Goal: Information Seeking & Learning: Learn about a topic

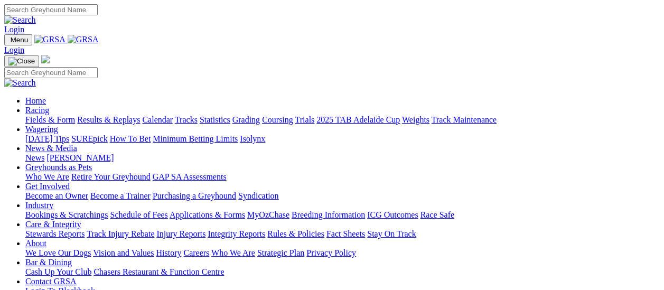
click at [122, 115] on link "Results & Replays" at bounding box center [108, 119] width 63 height 9
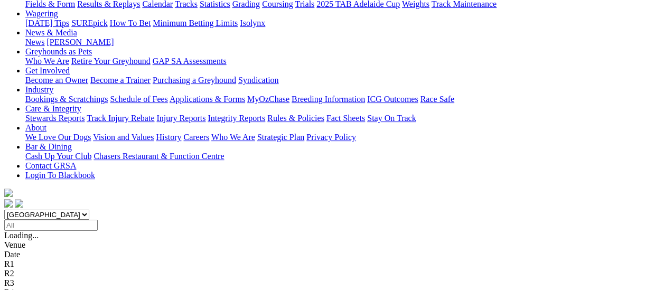
scroll to position [158, 0]
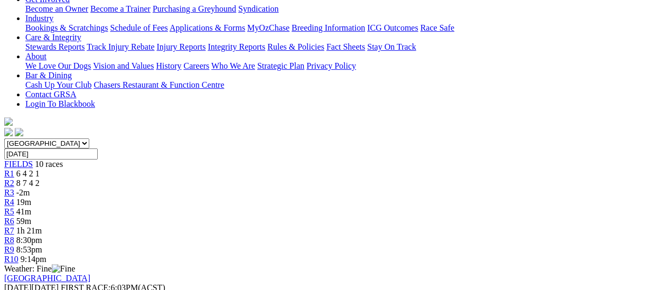
scroll to position [317, 0]
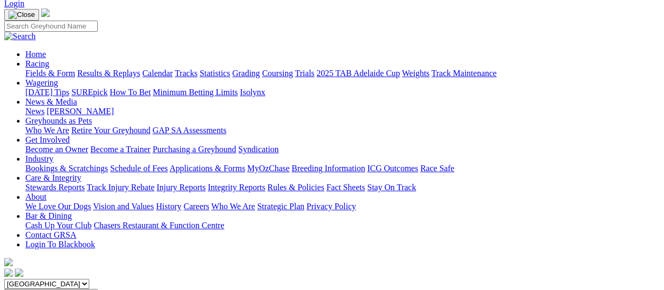
scroll to position [53, 0]
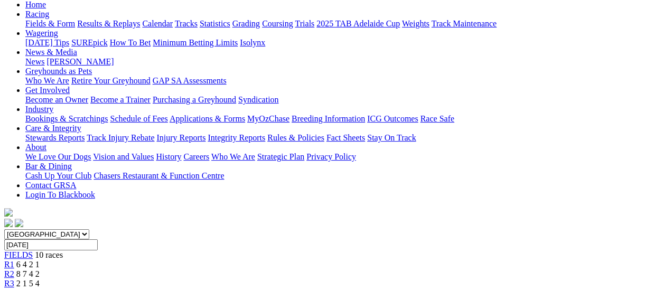
scroll to position [106, 0]
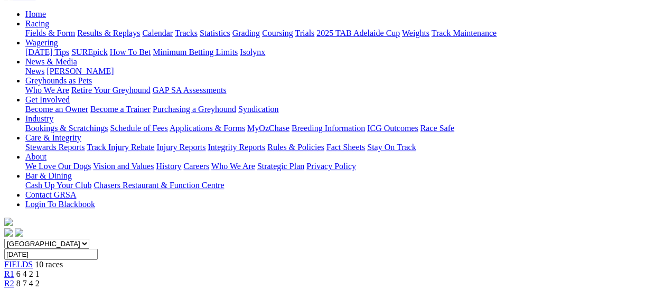
click at [14, 288] on span "R3" at bounding box center [9, 292] width 10 height 9
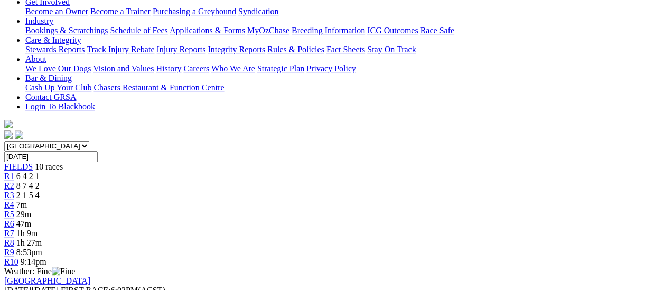
scroll to position [158, 0]
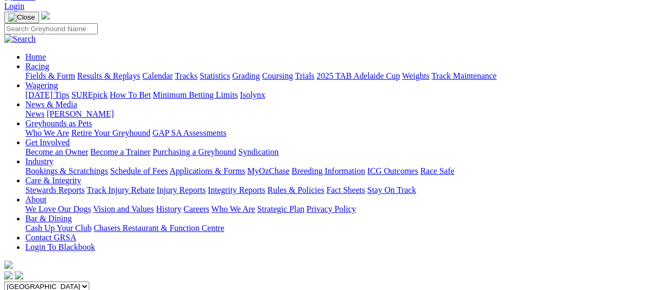
scroll to position [53, 0]
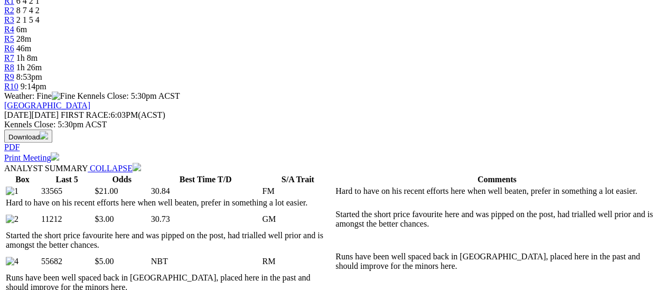
scroll to position [370, 0]
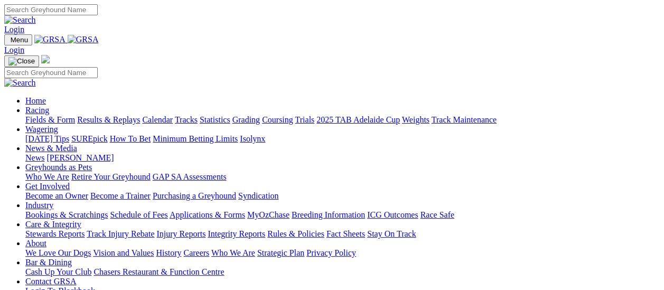
click at [130, 115] on link "Results & Replays" at bounding box center [108, 119] width 63 height 9
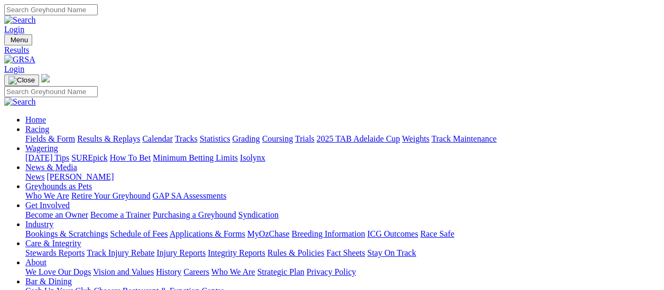
click at [55, 134] on link "Fields & Form" at bounding box center [50, 138] width 50 height 9
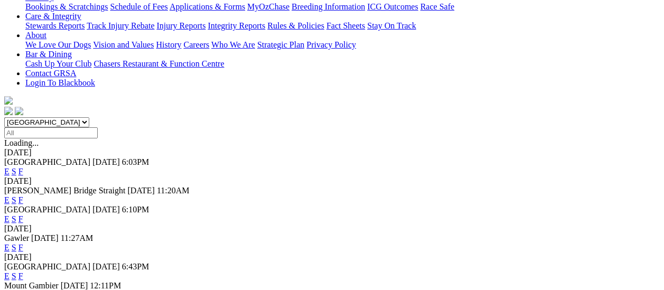
scroll to position [211, 0]
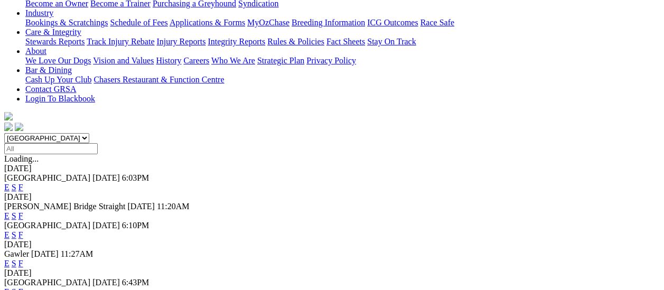
click at [23, 211] on link "F" at bounding box center [20, 215] width 5 height 9
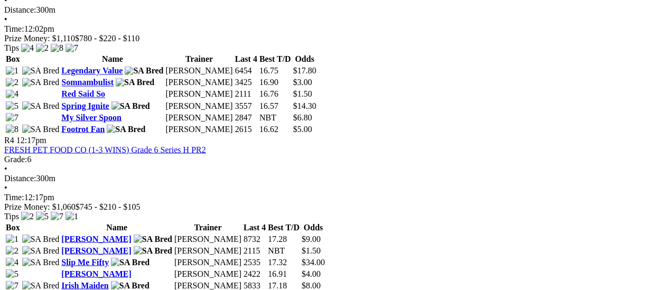
scroll to position [898, 0]
